Goal: Task Accomplishment & Management: Manage account settings

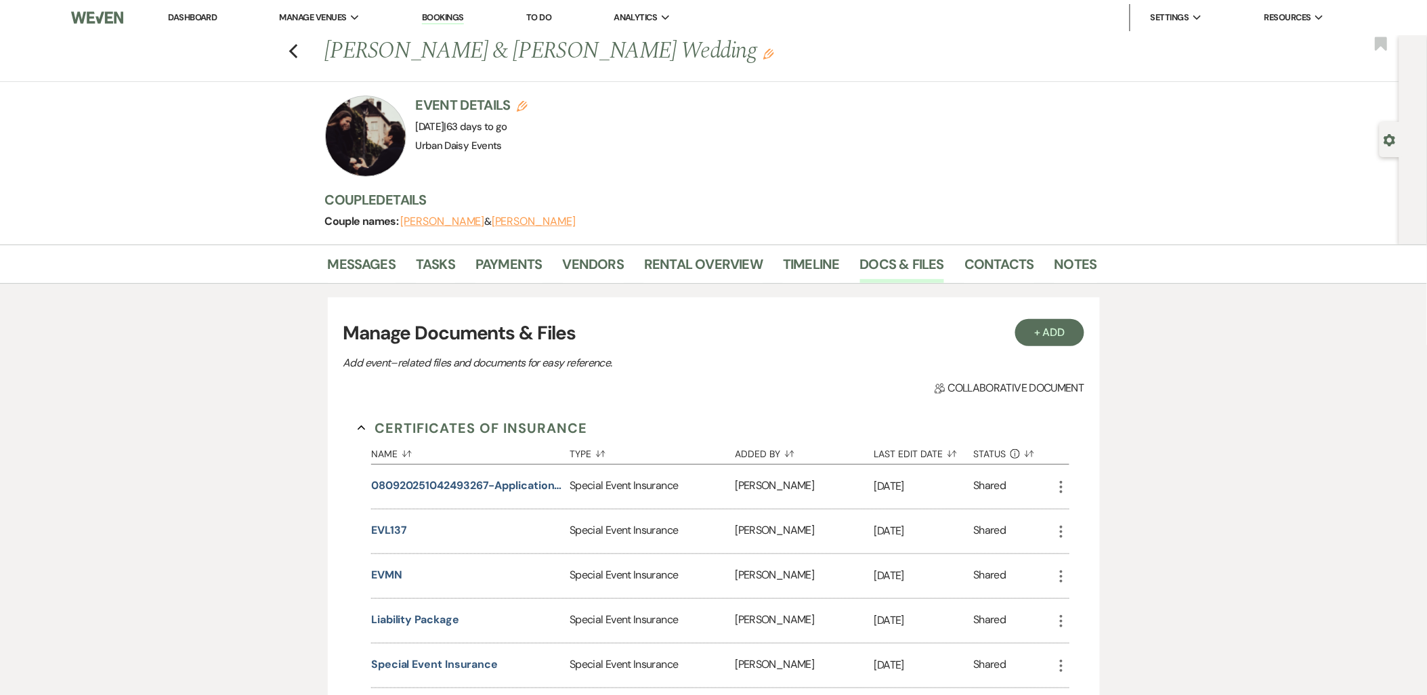
click at [0, 0] on link "Urban Daisy Events" at bounding box center [0, 0] width 0 height 0
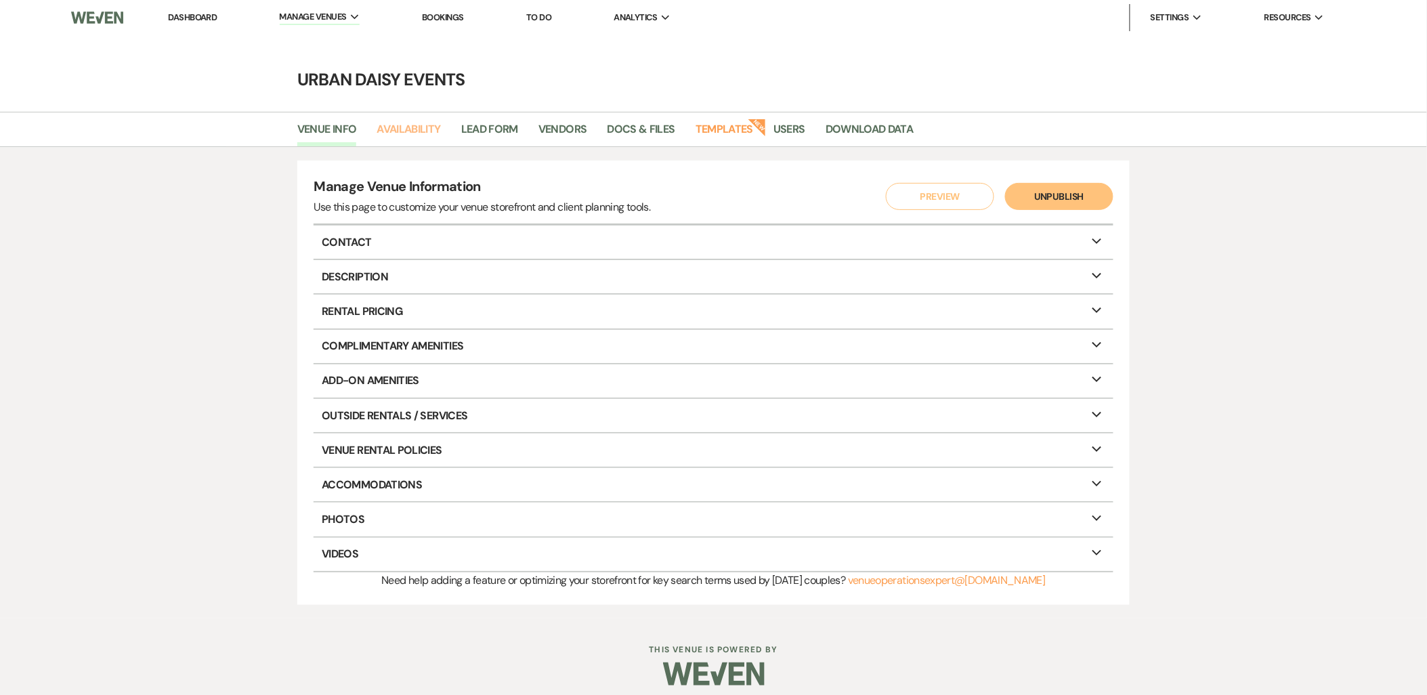
click at [400, 133] on link "Availability" at bounding box center [409, 134] width 64 height 26
select select "2"
select select "2026"
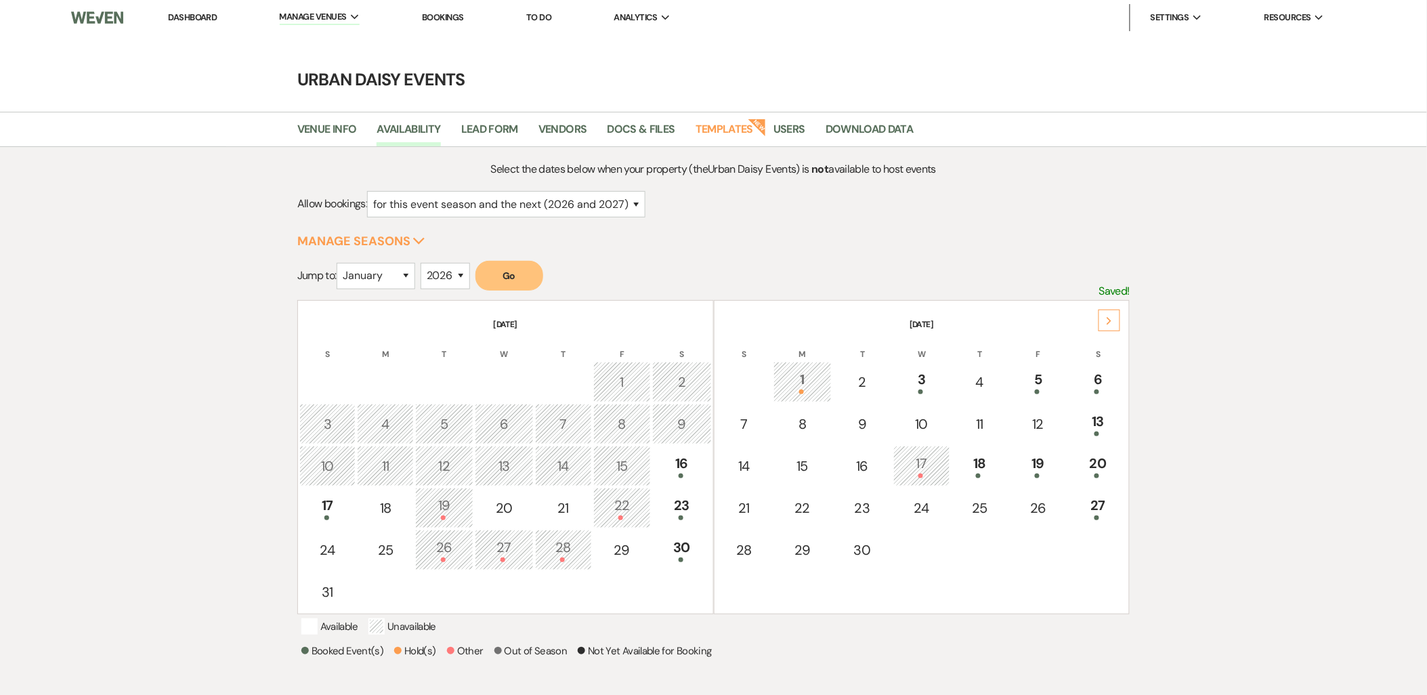
click at [333, 505] on div "17" at bounding box center [328, 507] width 42 height 25
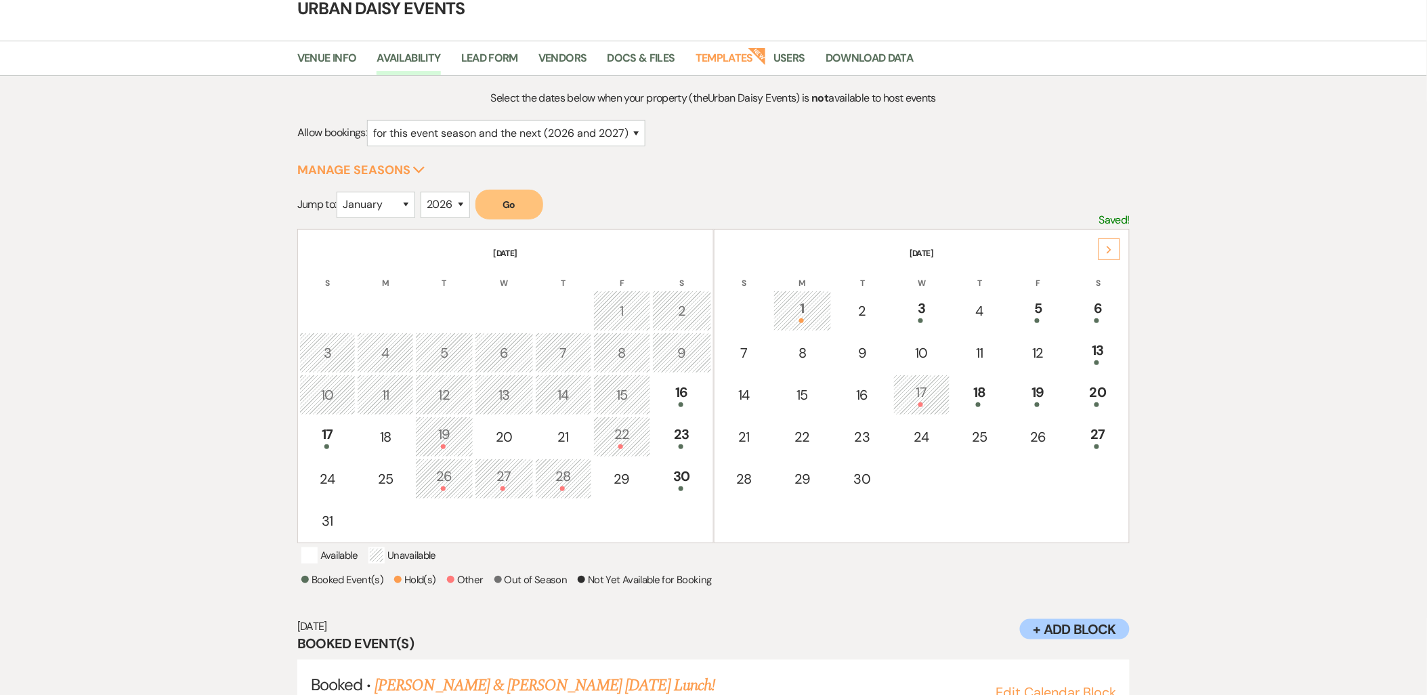
scroll to position [124, 0]
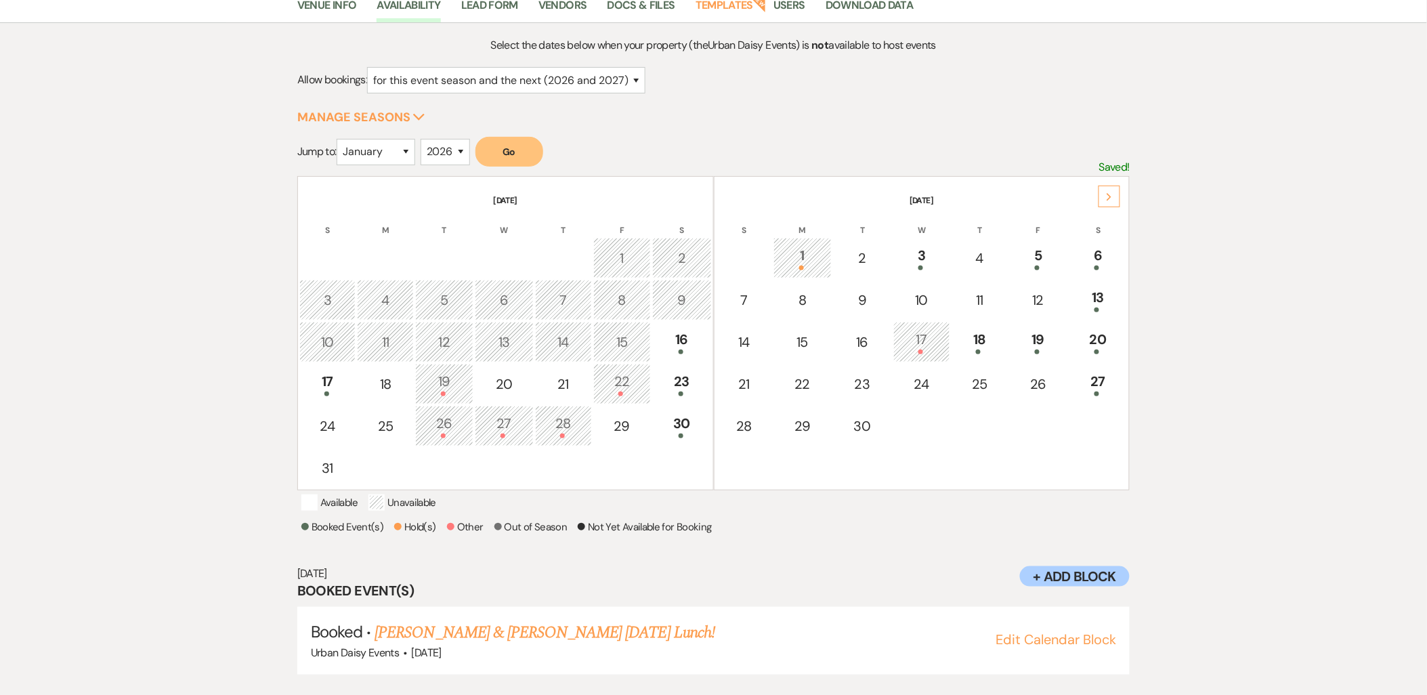
click at [486, 625] on link "Nick Vanderheyden & Janae Smith's Sunday Lunch!" at bounding box center [544, 632] width 340 height 24
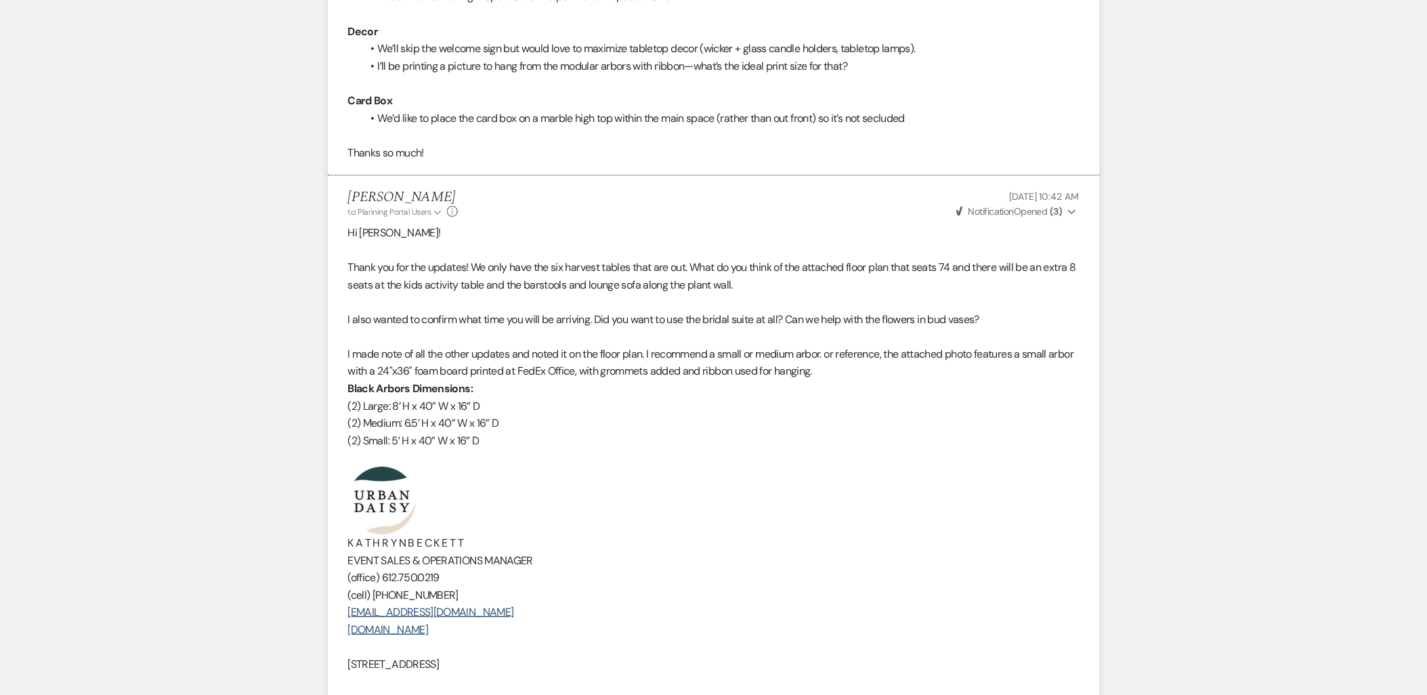
scroll to position [3463, 0]
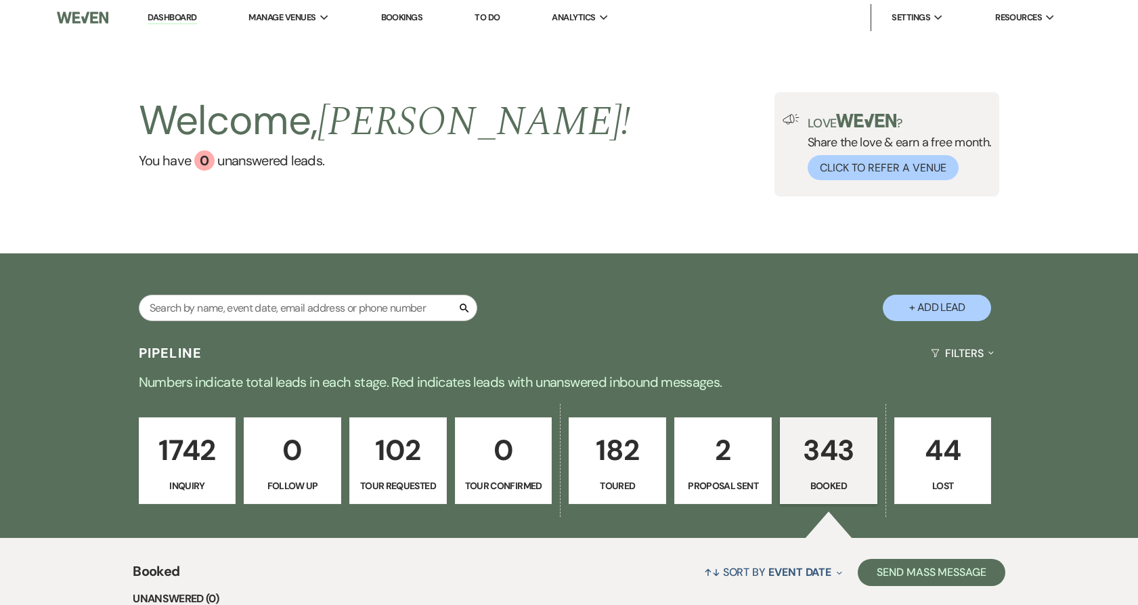
click at [0, 0] on li "Urban Daisy Events" at bounding box center [0, 0] width 0 height 0
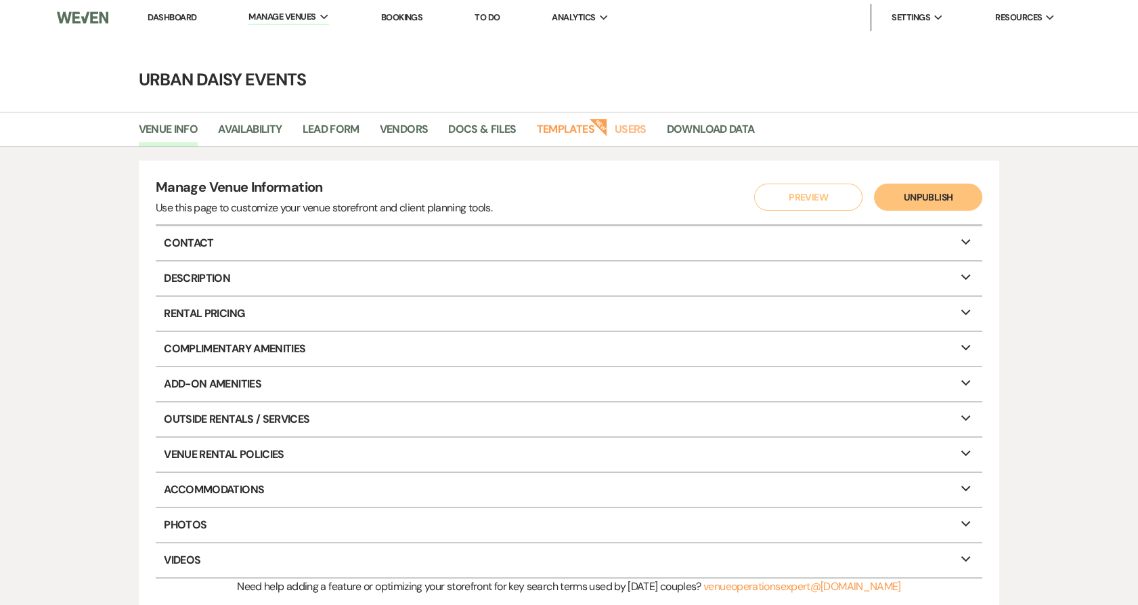
click at [621, 129] on link "Users" at bounding box center [631, 134] width 32 height 26
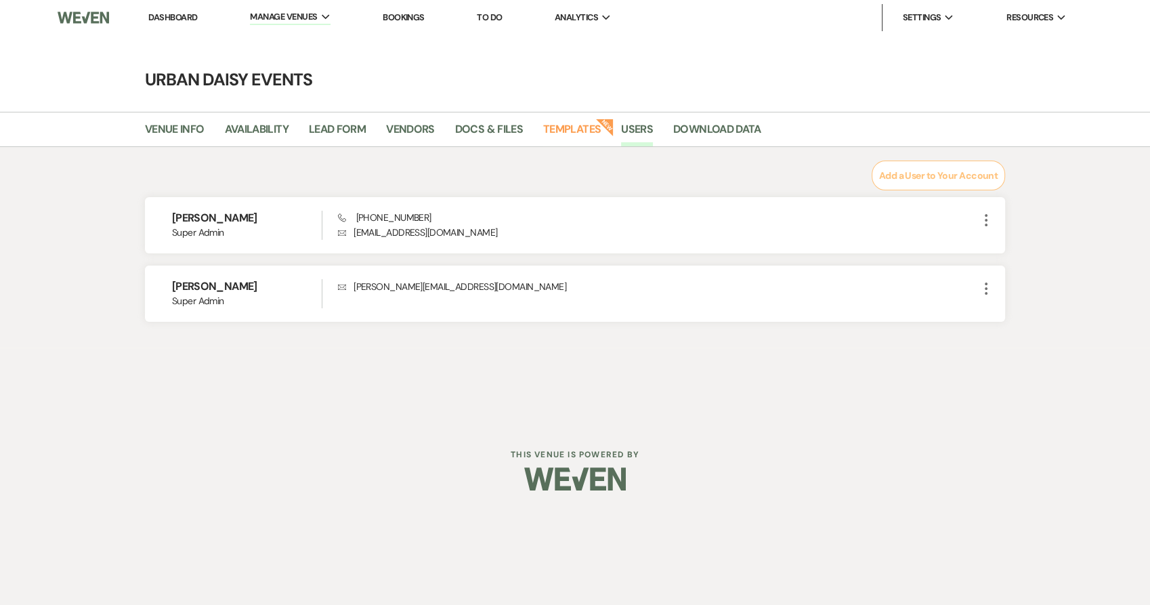
click at [588, 133] on link "Templates" at bounding box center [572, 134] width 58 height 26
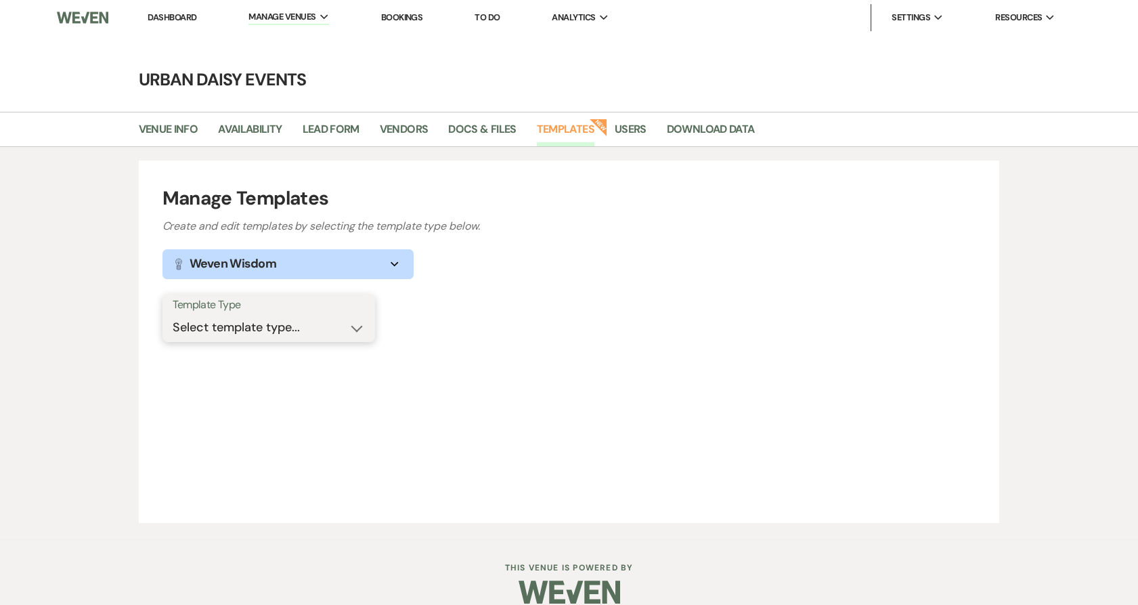
click at [351, 321] on select "Select template type... Task List Message Templates Payment Plan Inventory Item…" at bounding box center [269, 327] width 192 height 26
select select "Message Templates"
click at [173, 314] on select "Select template type... Task List Message Templates Payment Plan Inventory Item…" at bounding box center [269, 327] width 192 height 26
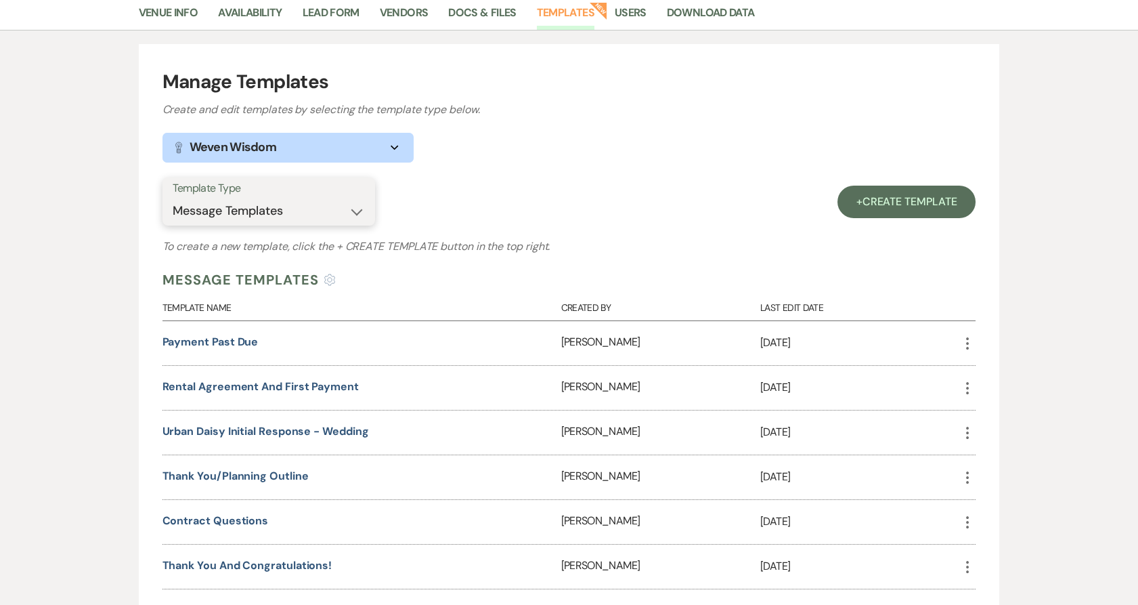
scroll to position [376, 0]
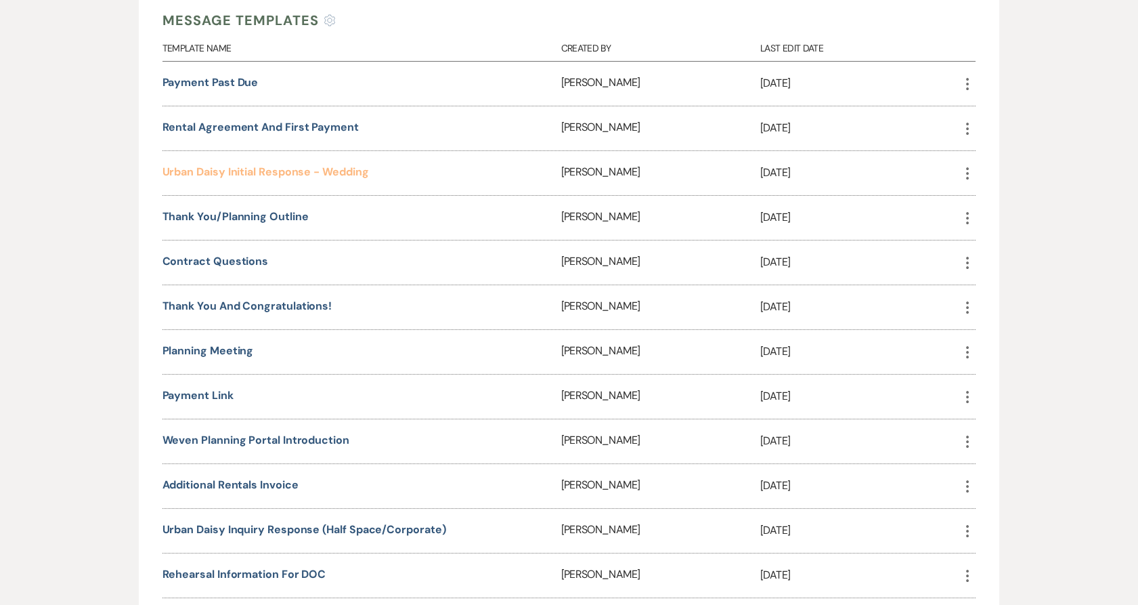
click at [302, 167] on link "Urban Daisy Initial Response - Wedding" at bounding box center [266, 172] width 207 height 14
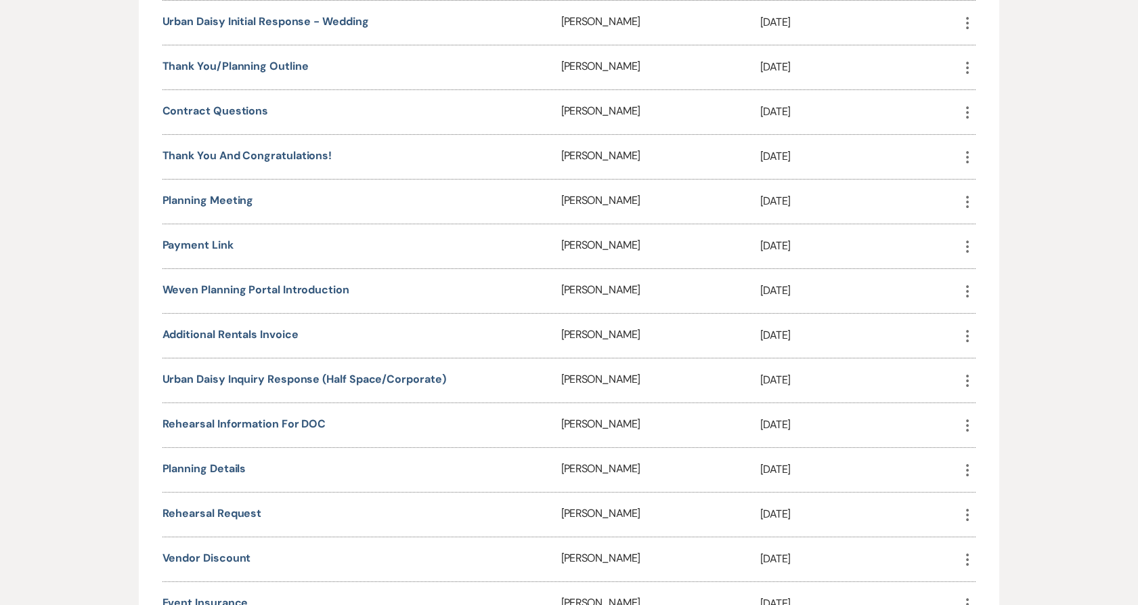
scroll to position [677, 0]
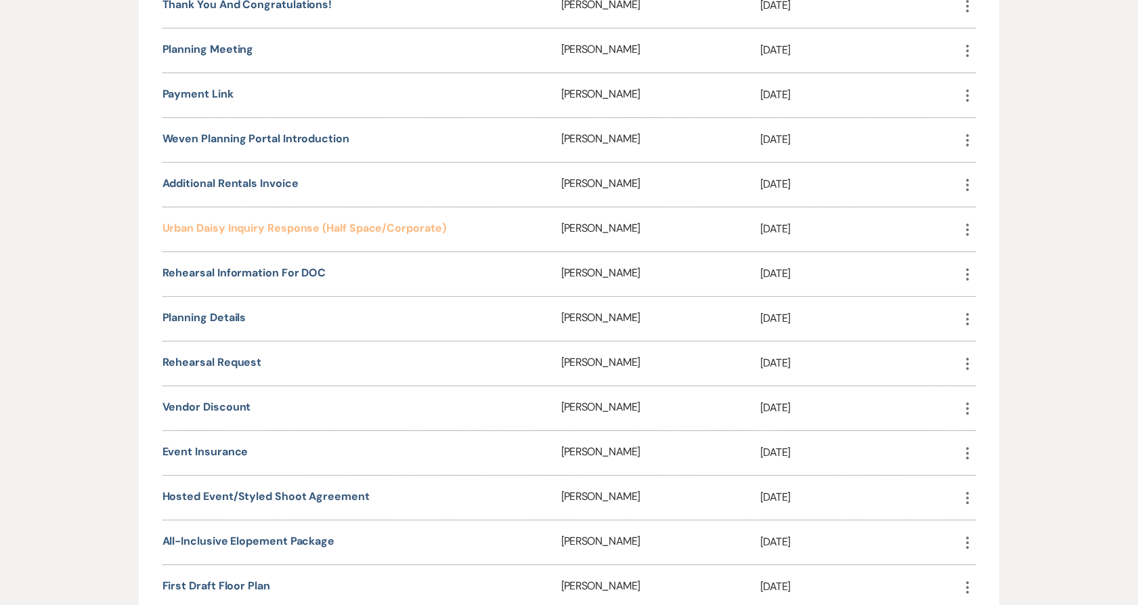
click at [293, 226] on link "Urban Daisy Inquiry Response (Half Space/Corporate)" at bounding box center [305, 228] width 284 height 14
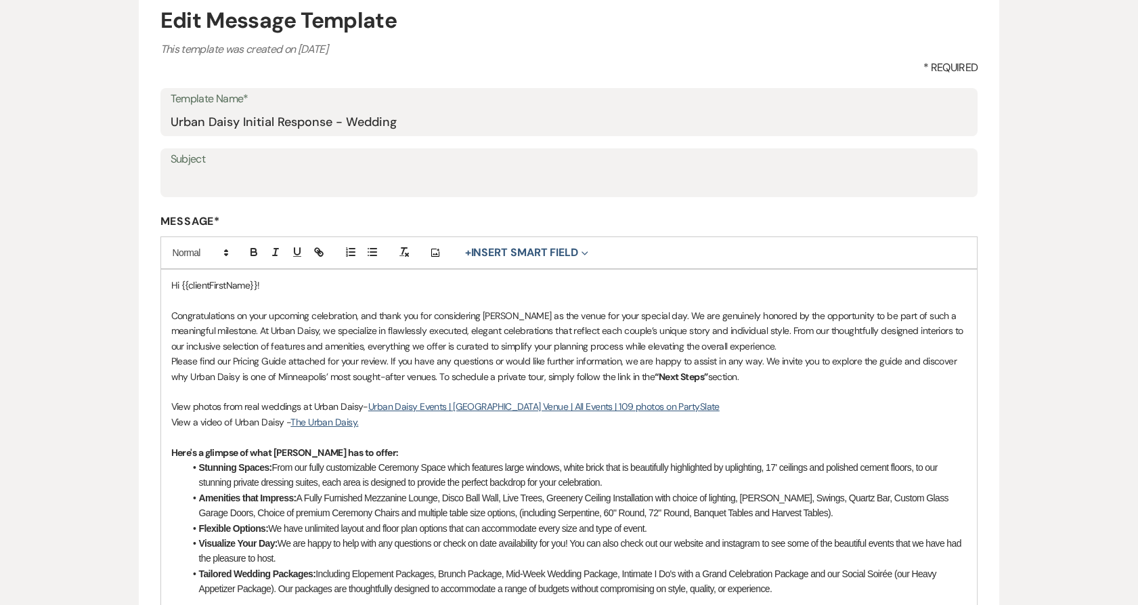
scroll to position [301, 0]
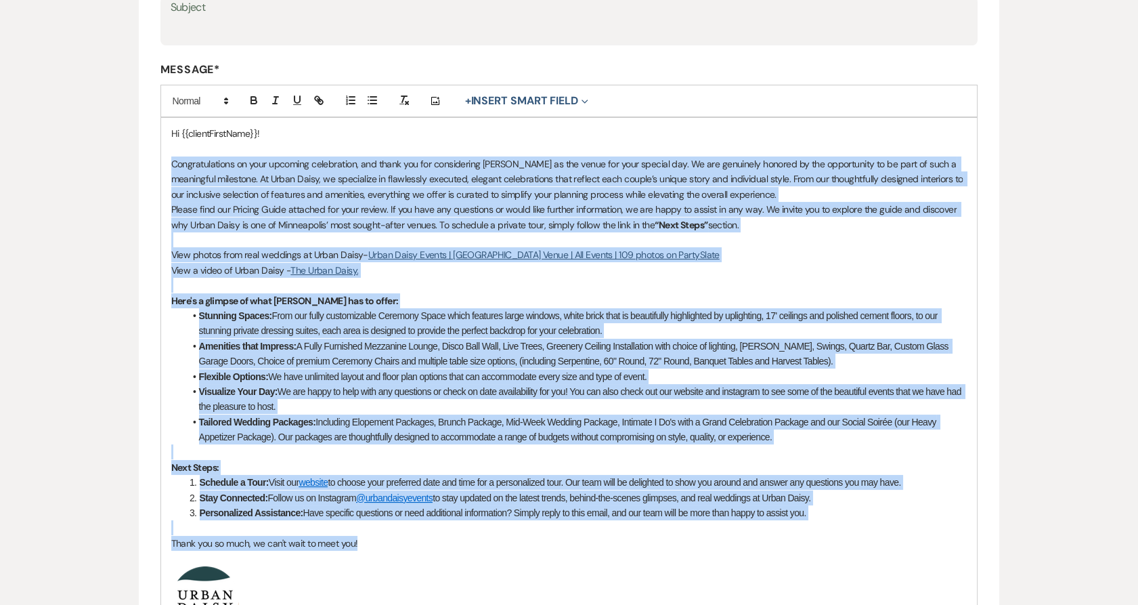
drag, startPoint x: 171, startPoint y: 167, endPoint x: 457, endPoint y: 536, distance: 467.3
click at [457, 536] on div "Hi {{clientFirstName}}! Congratulations on your upcoming celebration, and thank…" at bounding box center [569, 448] width 817 height 660
copy div "Congratulations on your upcoming celebration, and thank you for considering Urb…"
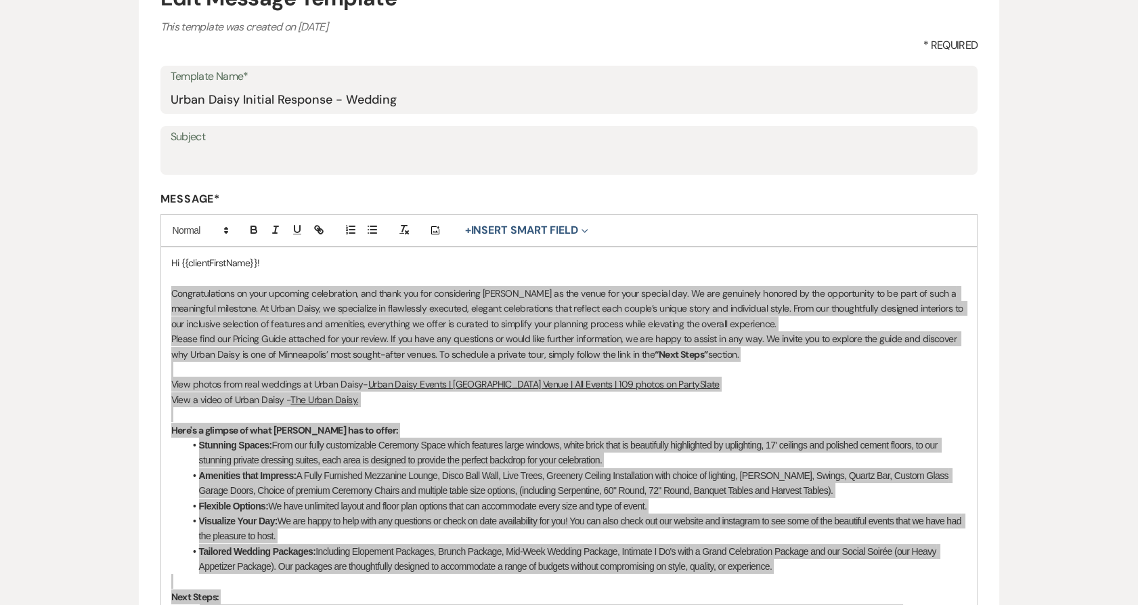
scroll to position [0, 0]
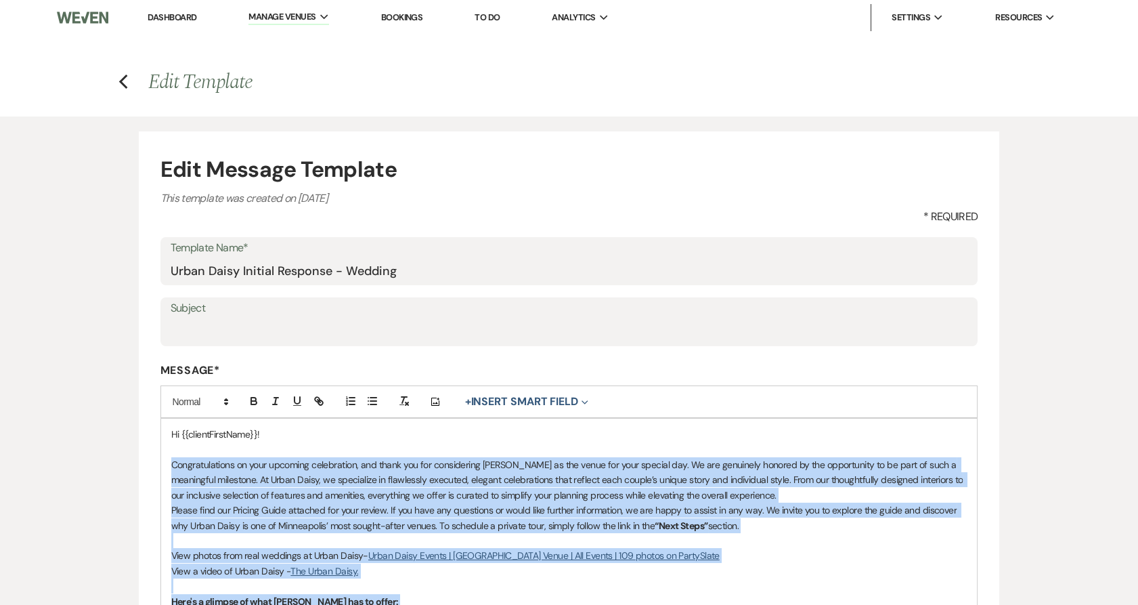
click at [123, 81] on icon "Previous" at bounding box center [124, 82] width 10 height 16
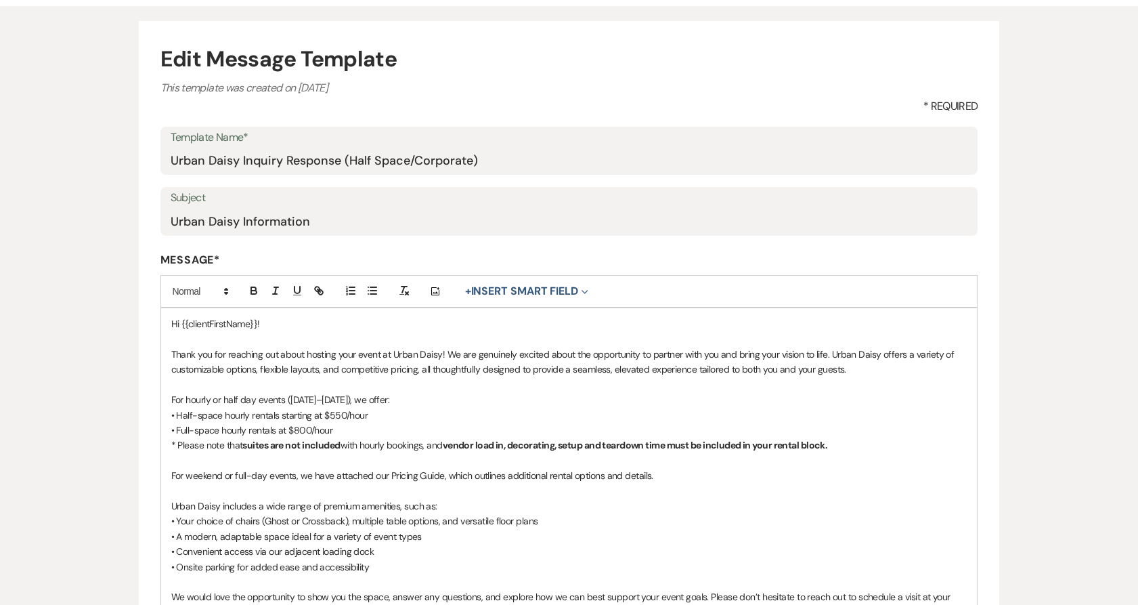
scroll to position [226, 0]
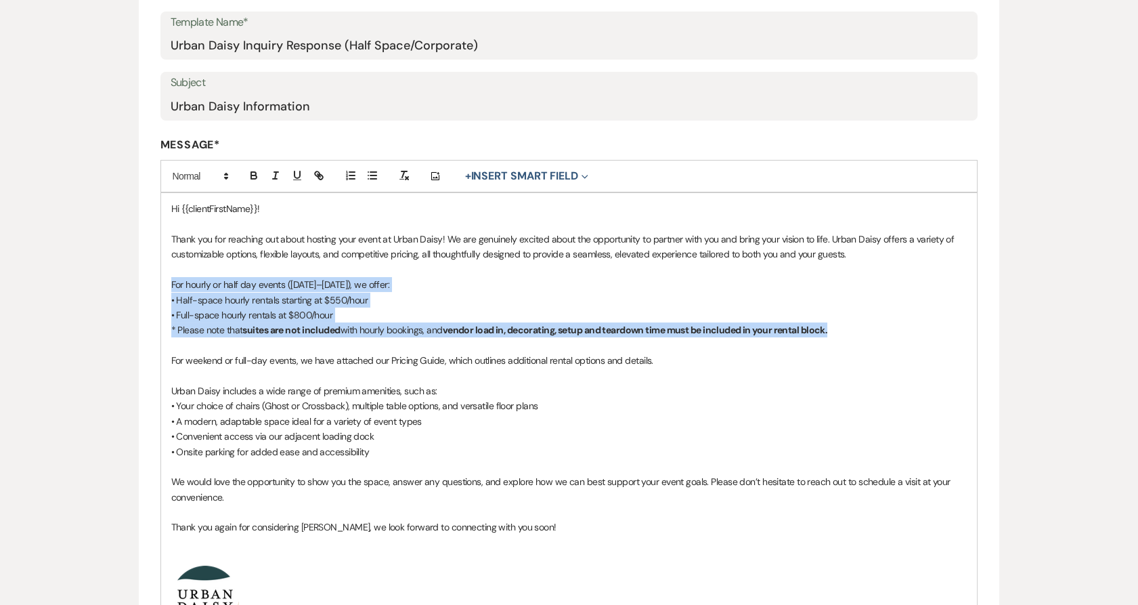
drag, startPoint x: 171, startPoint y: 278, endPoint x: 857, endPoint y: 325, distance: 687.6
click at [857, 325] on div "Hi {{clientFirstName}}! Thank you for reaching out about hosting your event at …" at bounding box center [569, 417] width 817 height 448
copy div "For hourly or half day events (Sunday–Thursday), we offer: • Half-space hourly …"
click at [601, 336] on strong "vendor load in, decorating, setup and teardown time must be included in your re…" at bounding box center [635, 330] width 385 height 12
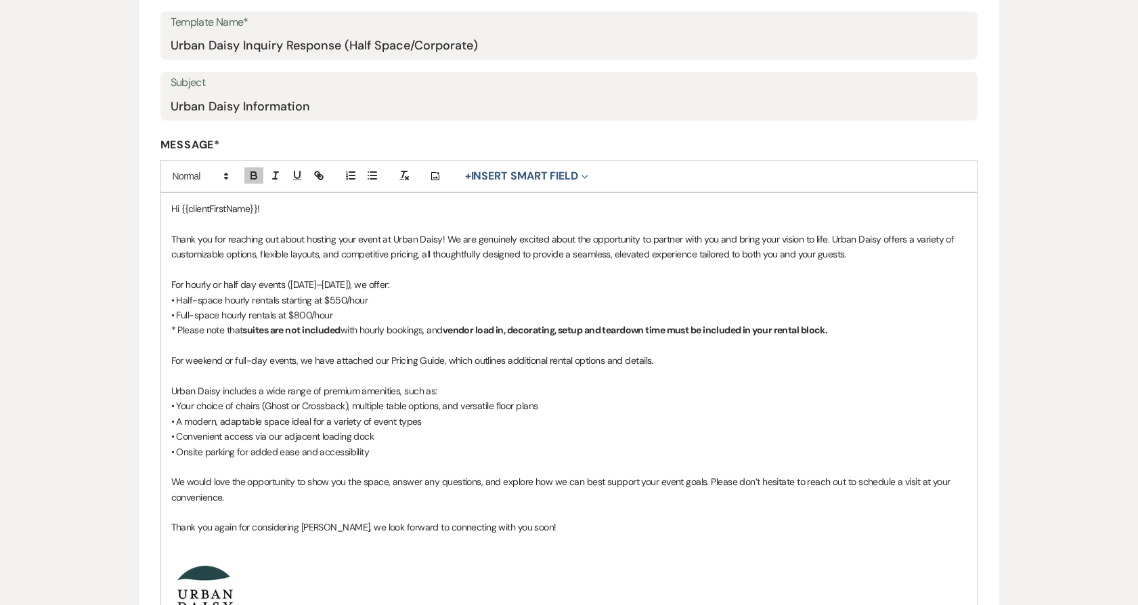
scroll to position [0, 0]
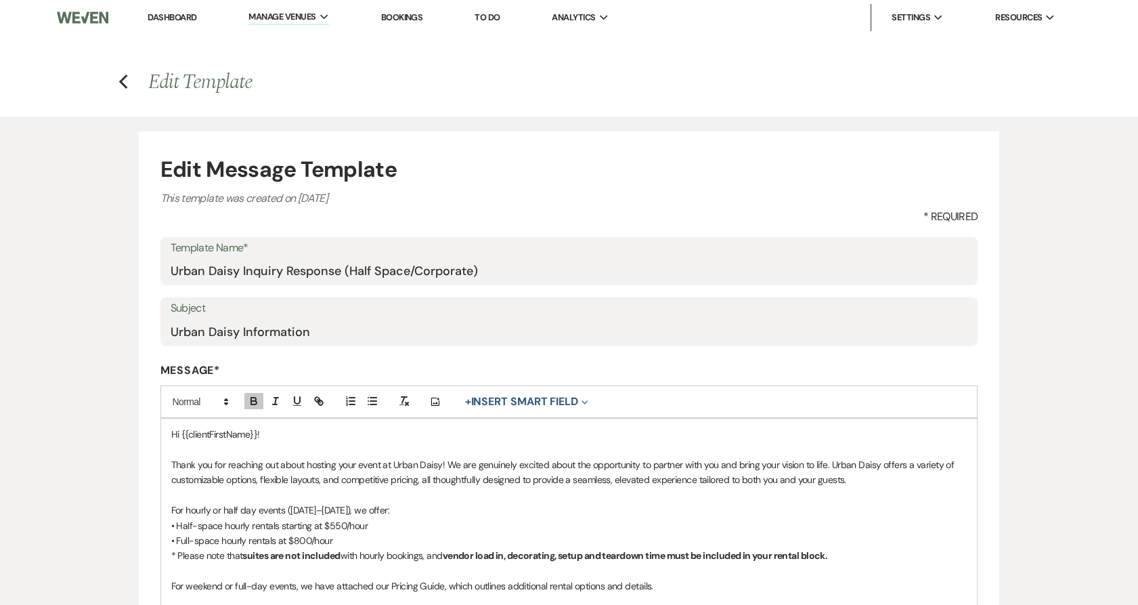
click at [0, 0] on li "Urban Daisy Events" at bounding box center [0, 0] width 0 height 0
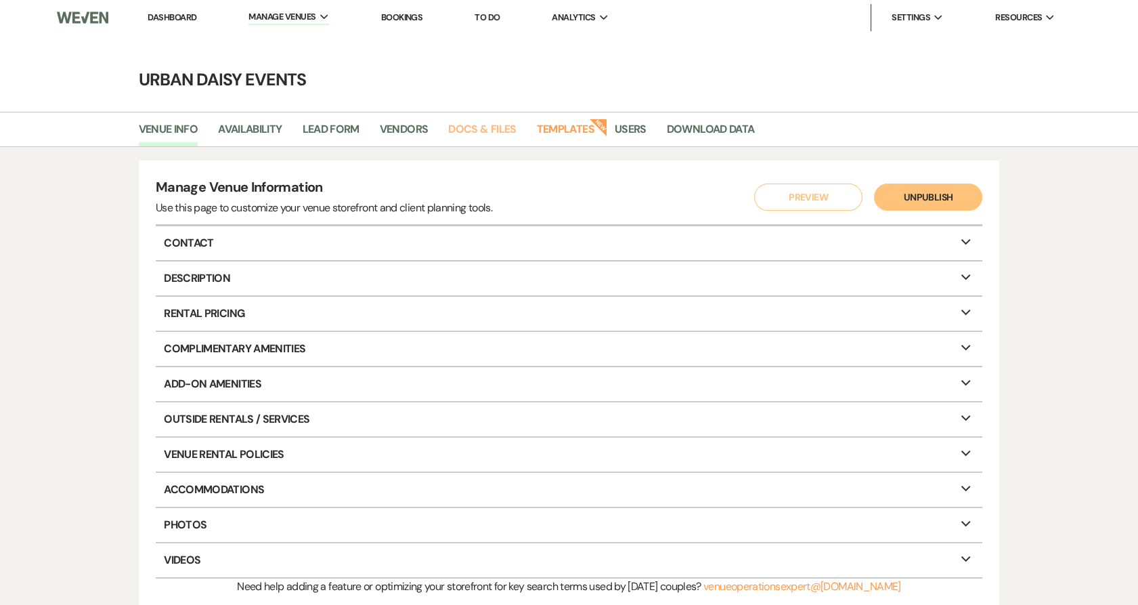
click at [489, 125] on link "Docs & Files" at bounding box center [482, 134] width 68 height 26
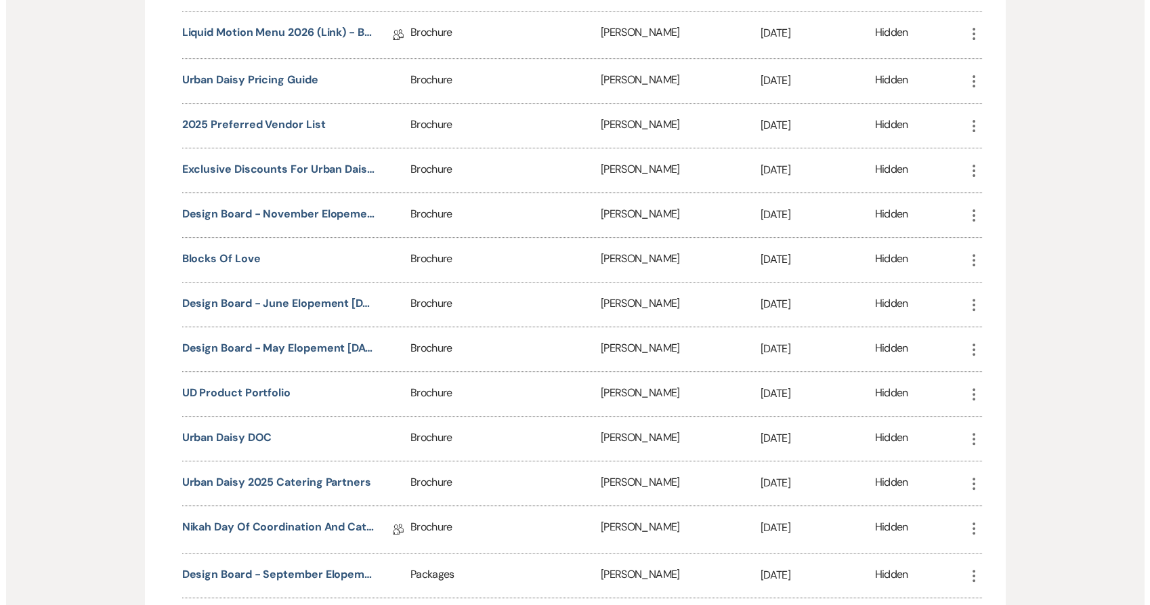
scroll to position [1053, 0]
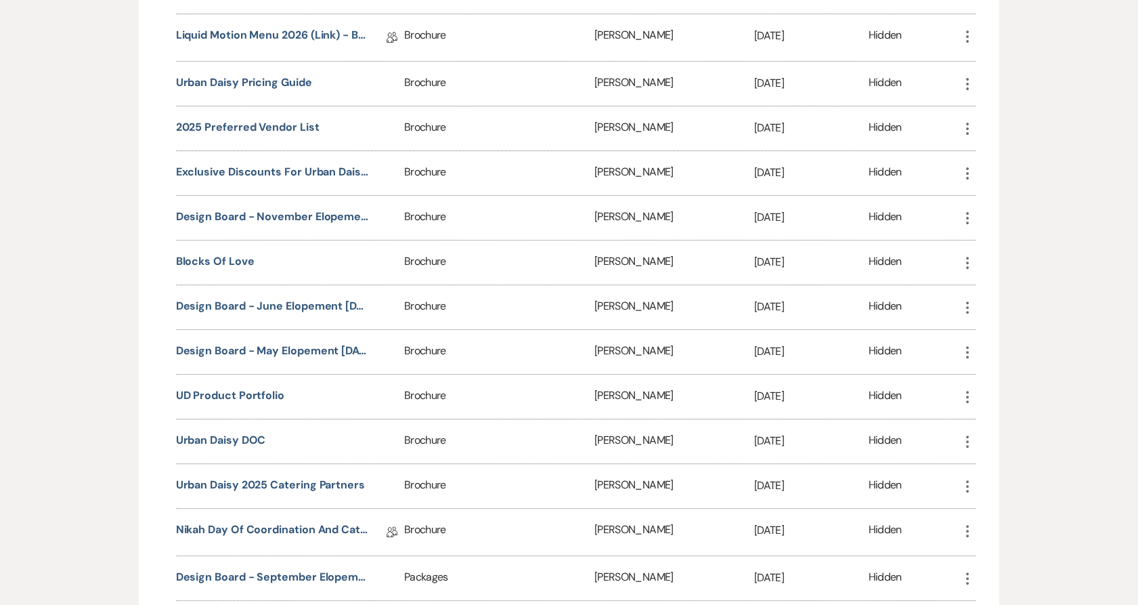
click at [240, 81] on button "Urban Daisy Pricing Guide" at bounding box center [244, 82] width 136 height 16
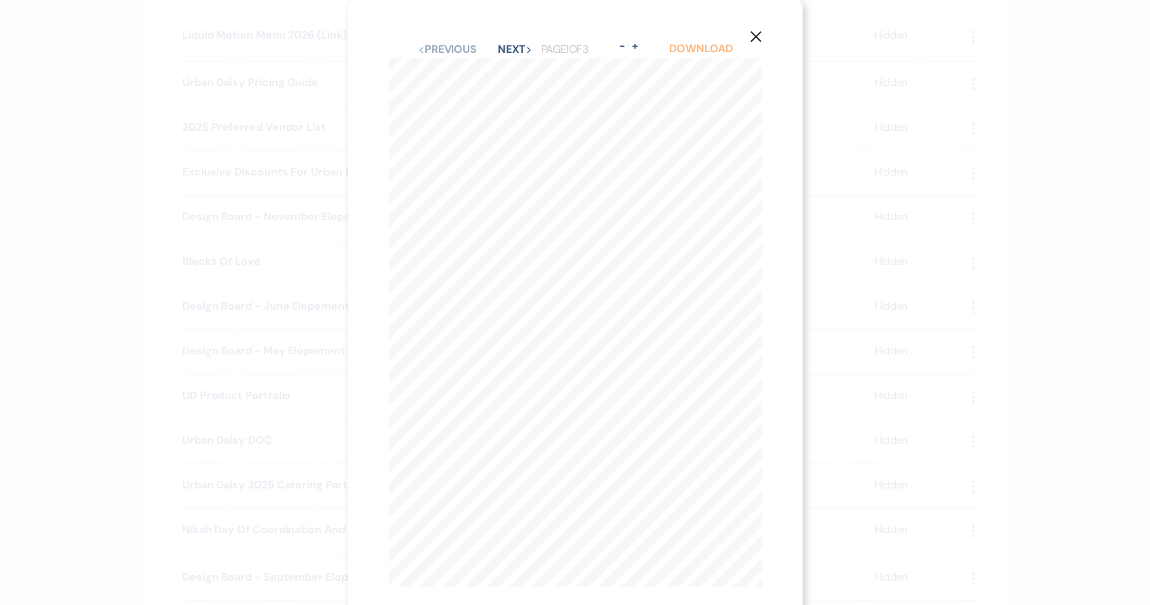
click at [676, 50] on link "Download" at bounding box center [700, 48] width 63 height 14
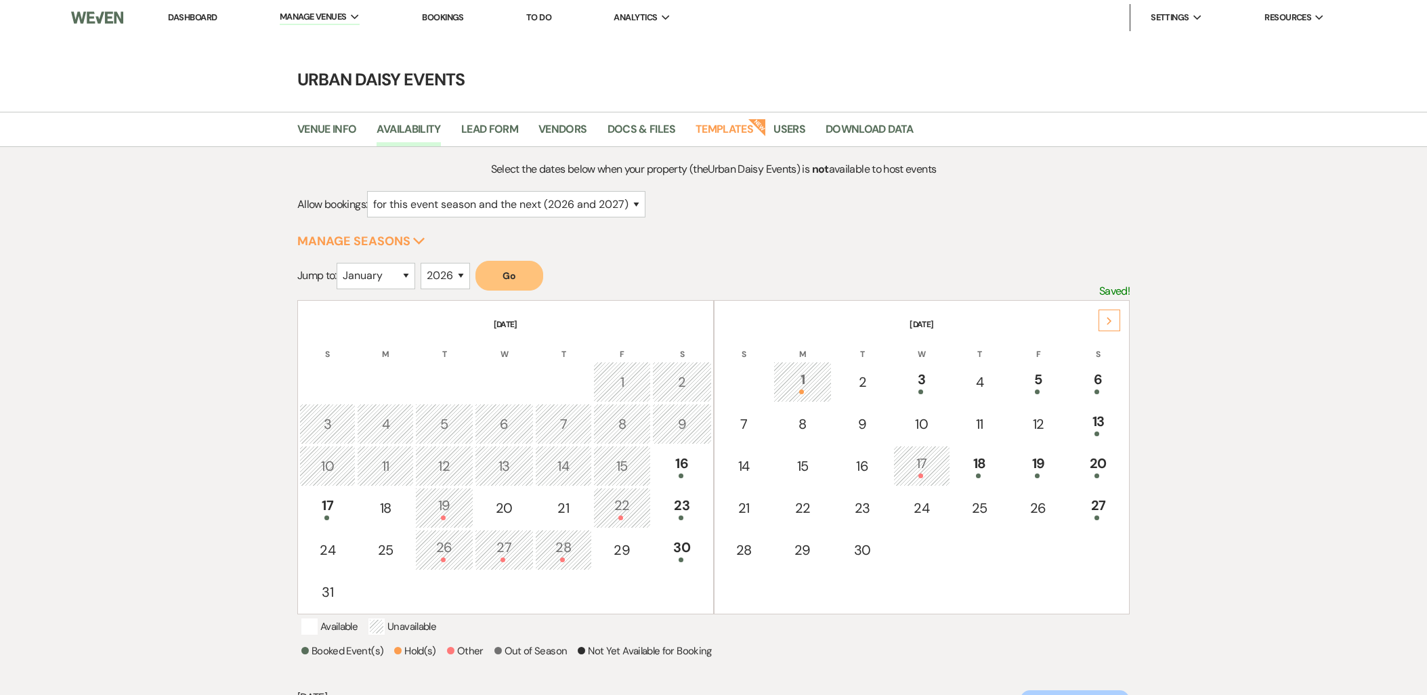
select select "2"
select select "2026"
click at [200, 26] on li "Dashboard" at bounding box center [192, 17] width 62 height 27
click at [197, 22] on link "Dashboard" at bounding box center [192, 18] width 49 height 12
